Goal: Register for event/course

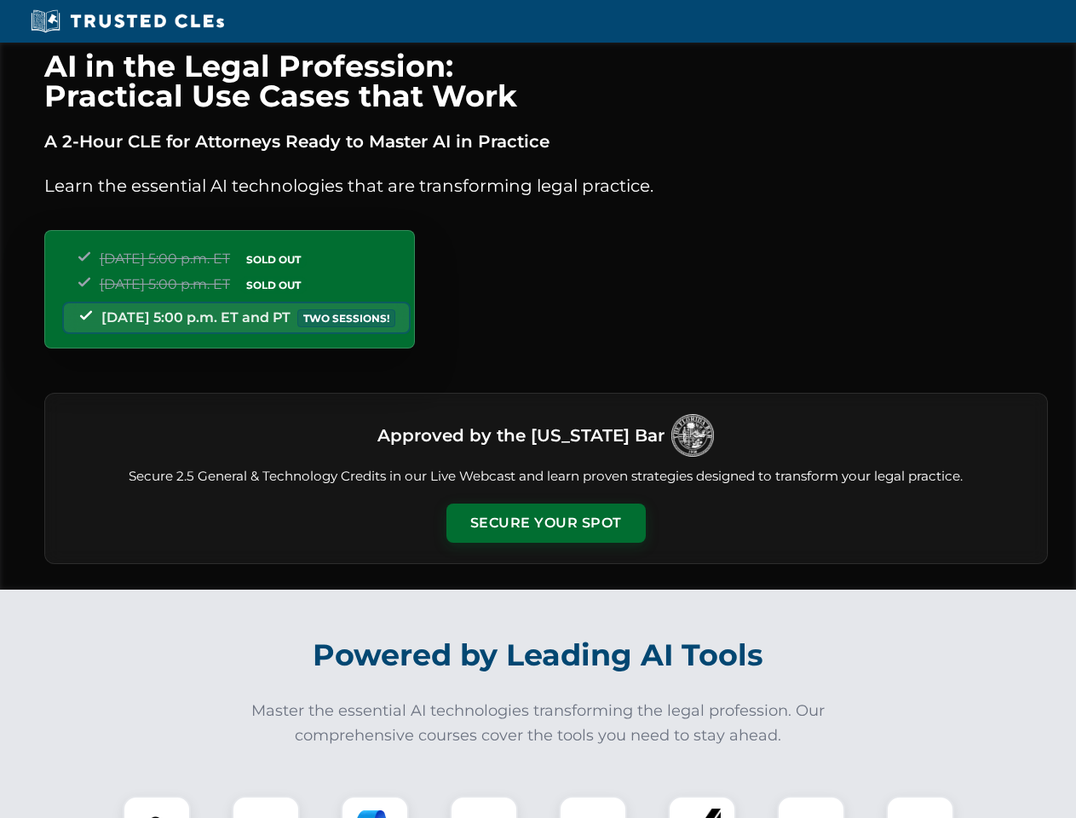
click at [545, 523] on button "Secure Your Spot" at bounding box center [545, 522] width 199 height 39
click at [157, 806] on img at bounding box center [156, 829] width 49 height 49
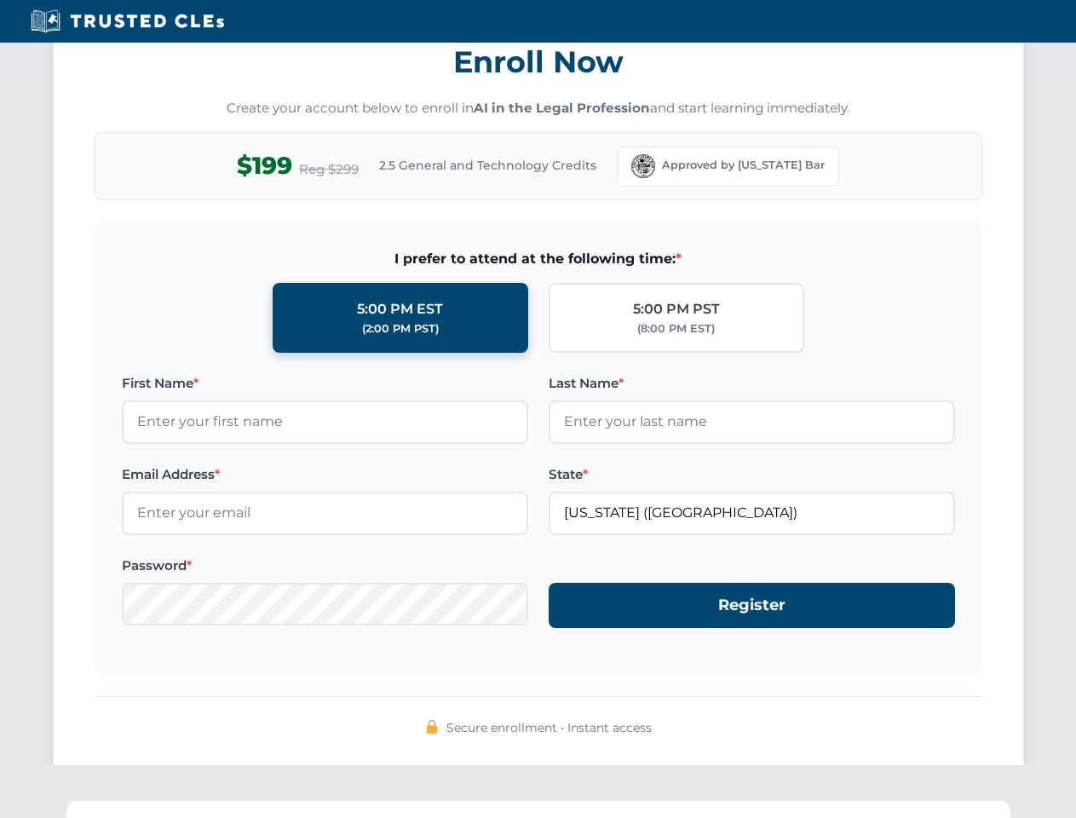
scroll to position [1672, 0]
